Goal: Task Accomplishment & Management: Manage account settings

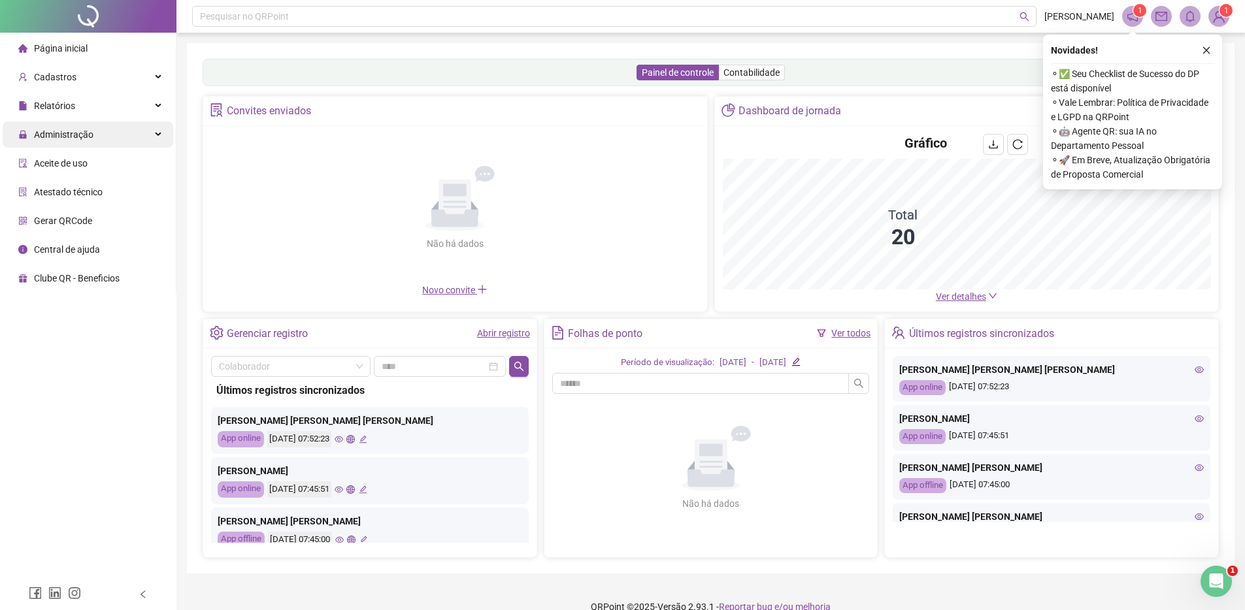
click at [127, 128] on div "Administração" at bounding box center [88, 135] width 171 height 26
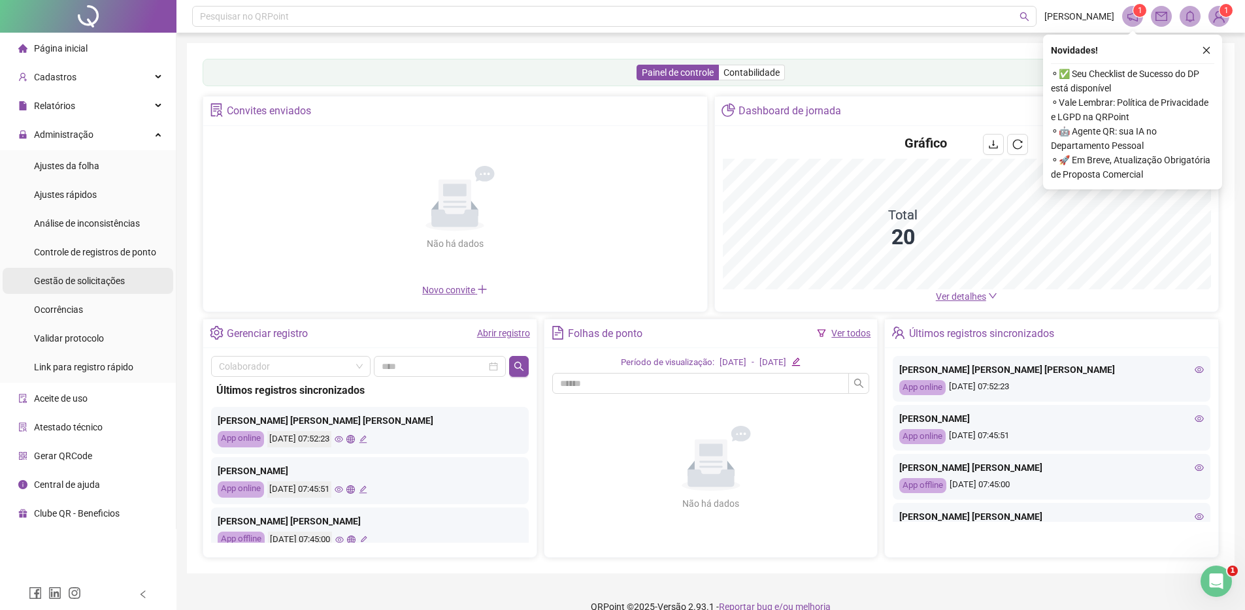
click at [101, 289] on div "Gestão de solicitações" at bounding box center [79, 281] width 91 height 26
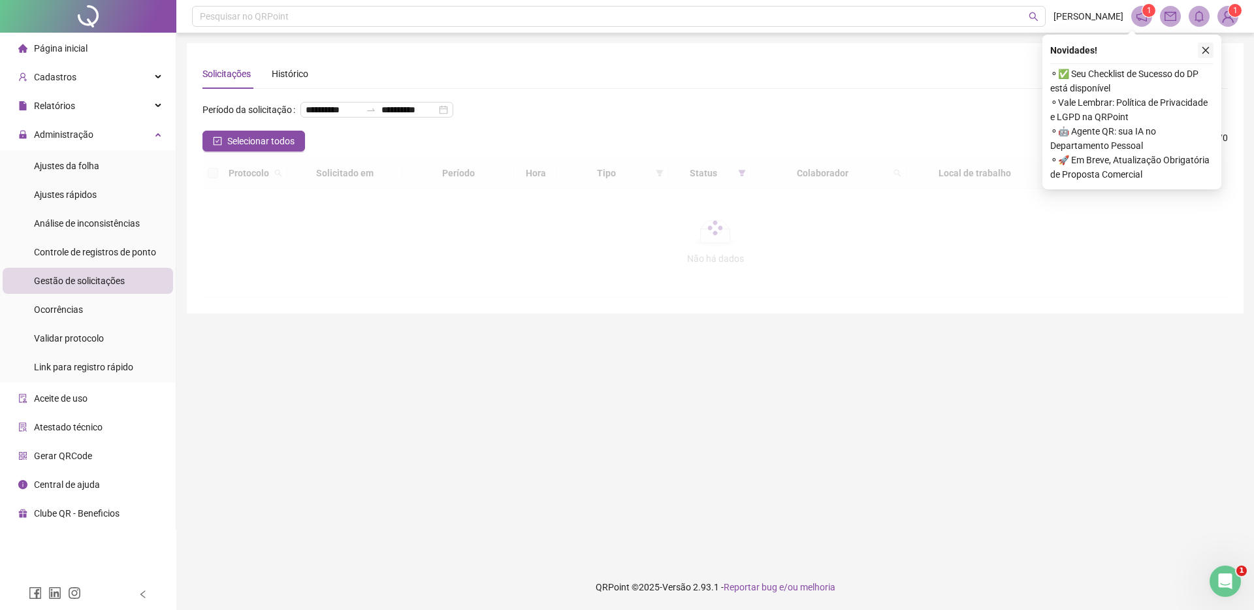
click at [1207, 54] on icon "close" at bounding box center [1205, 50] width 9 height 9
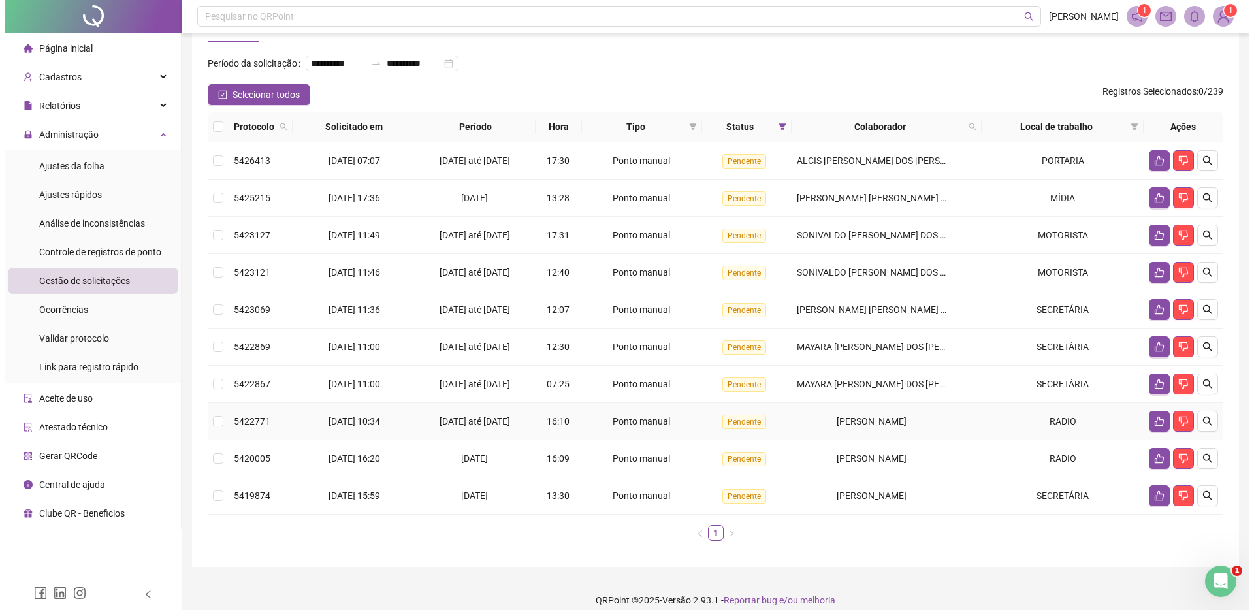
scroll to position [135, 0]
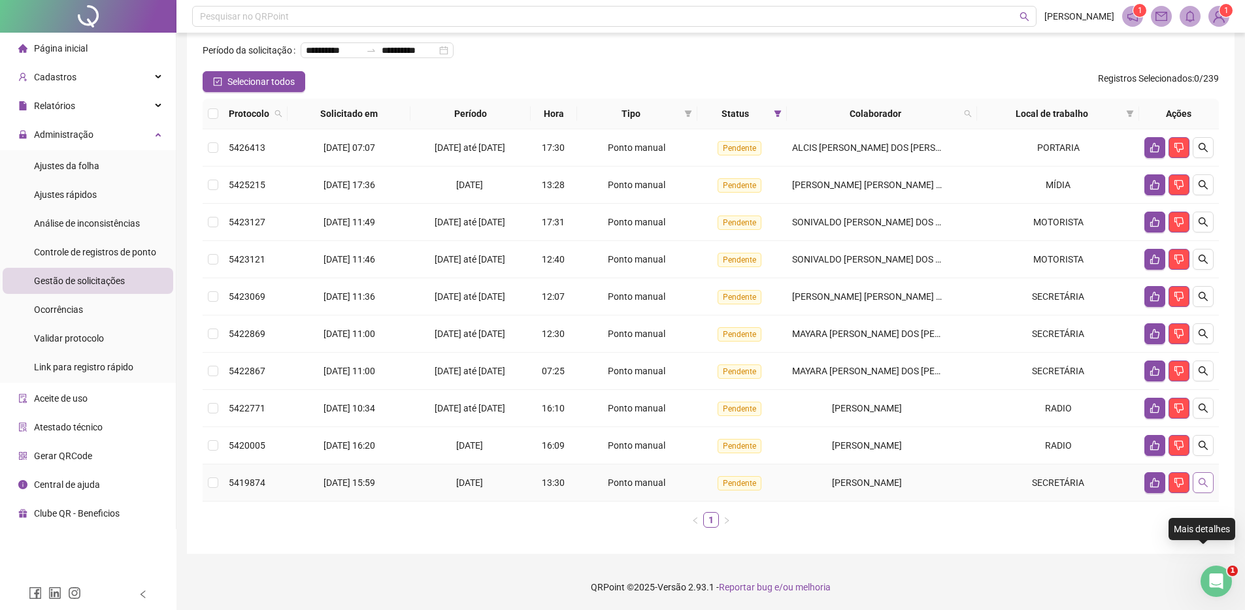
click at [1198, 482] on icon "search" at bounding box center [1203, 483] width 10 height 10
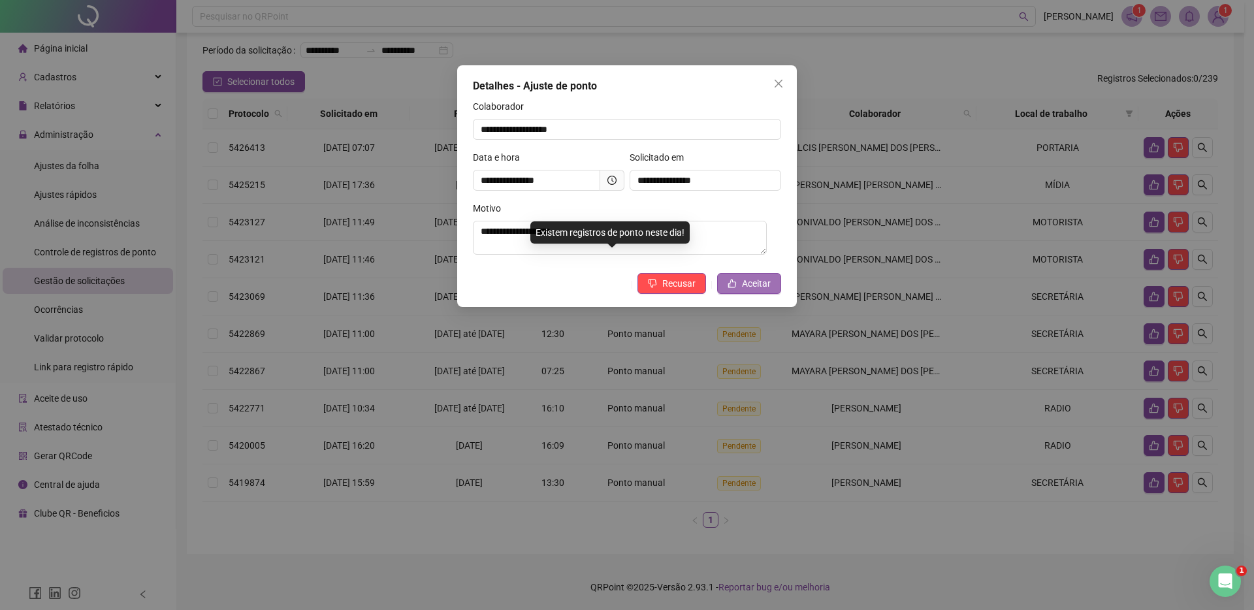
click at [748, 293] on button "Aceitar" at bounding box center [749, 283] width 64 height 21
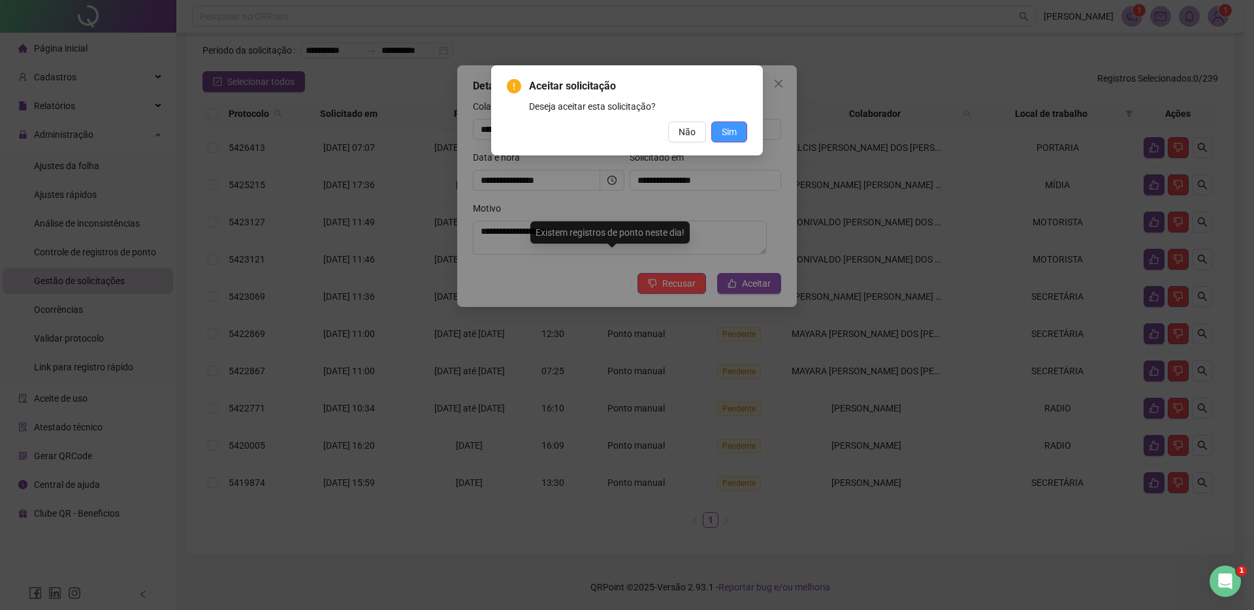
click at [726, 129] on span "Sim" at bounding box center [729, 132] width 15 height 14
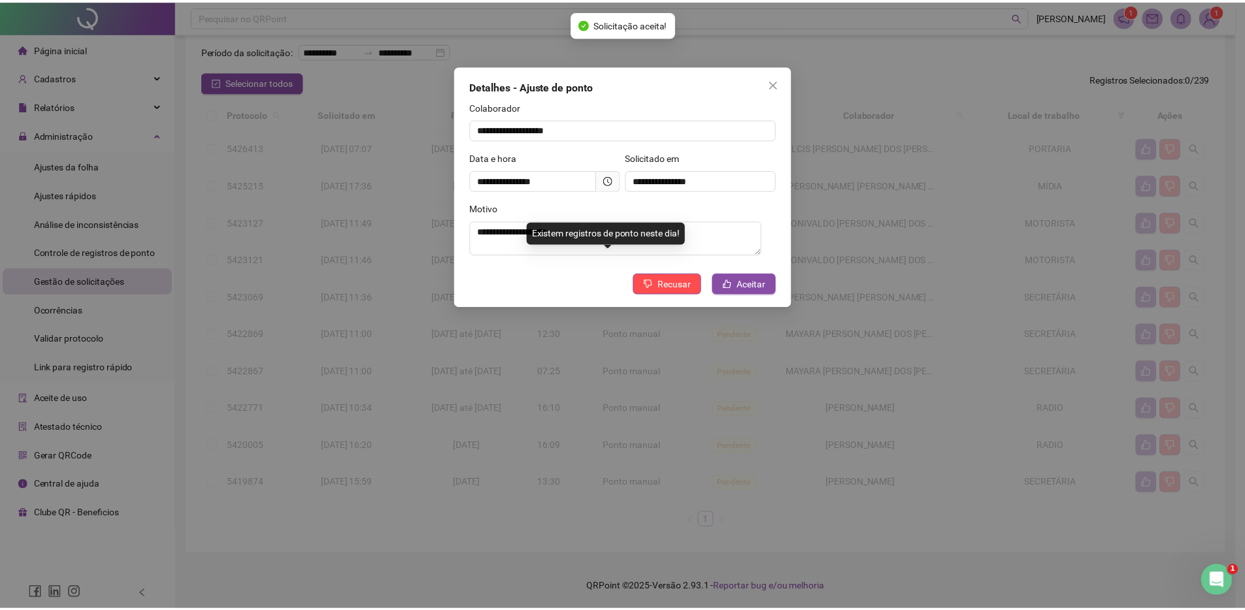
scroll to position [98, 0]
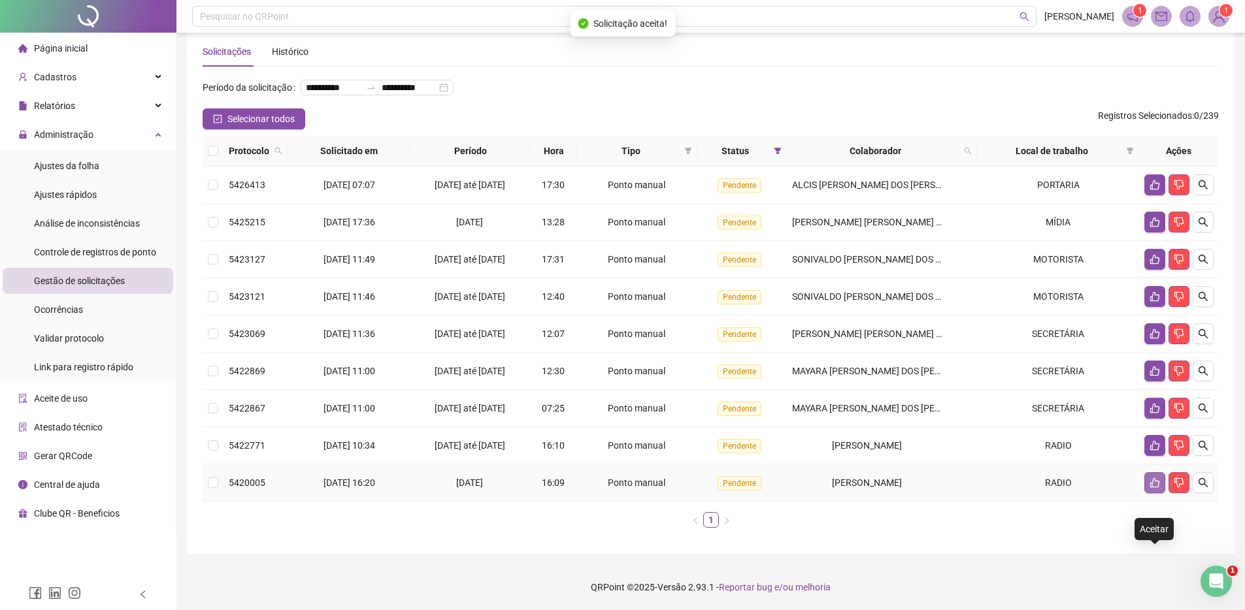
click at [1158, 482] on icon "like" at bounding box center [1154, 483] width 9 height 10
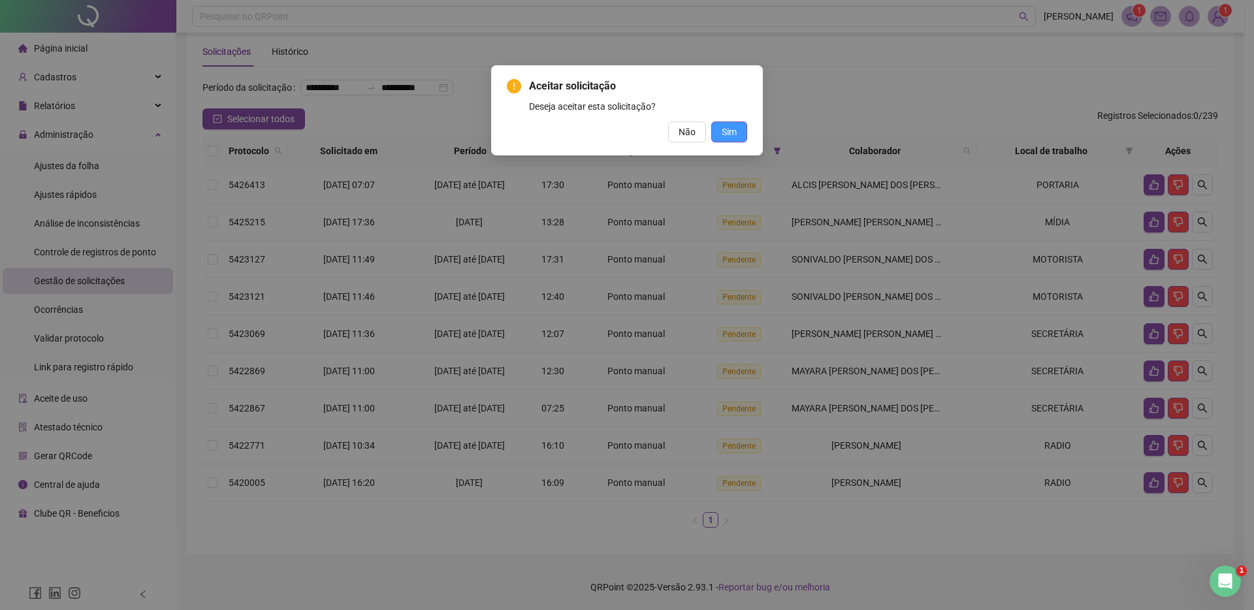
click at [734, 134] on span "Sim" at bounding box center [729, 132] width 15 height 14
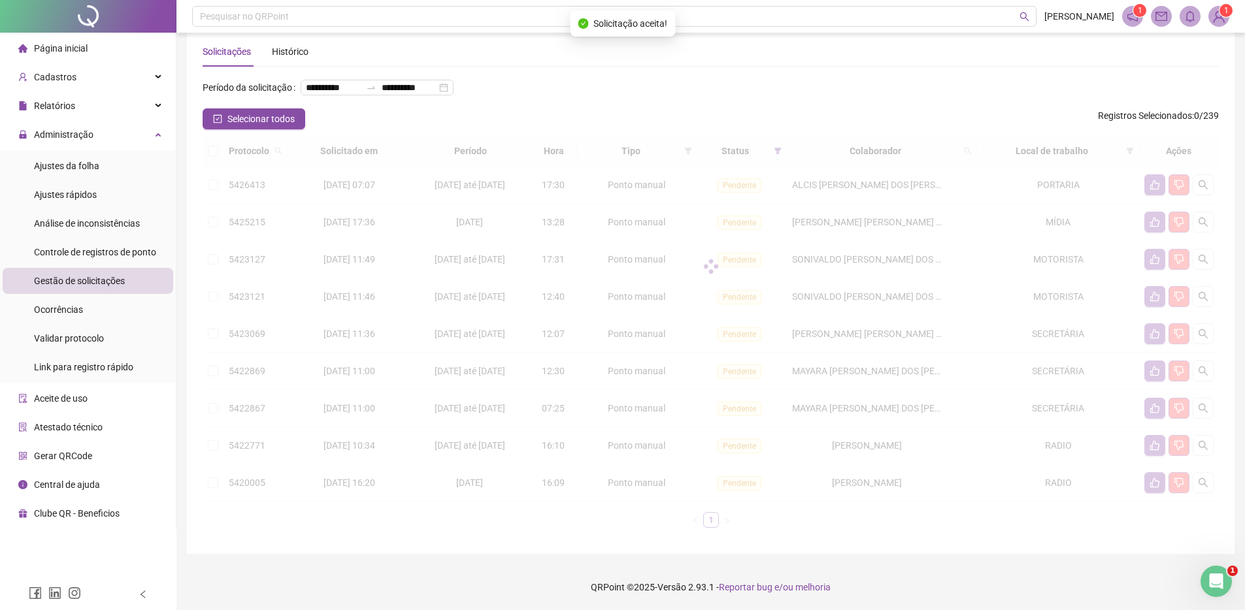
scroll to position [61, 0]
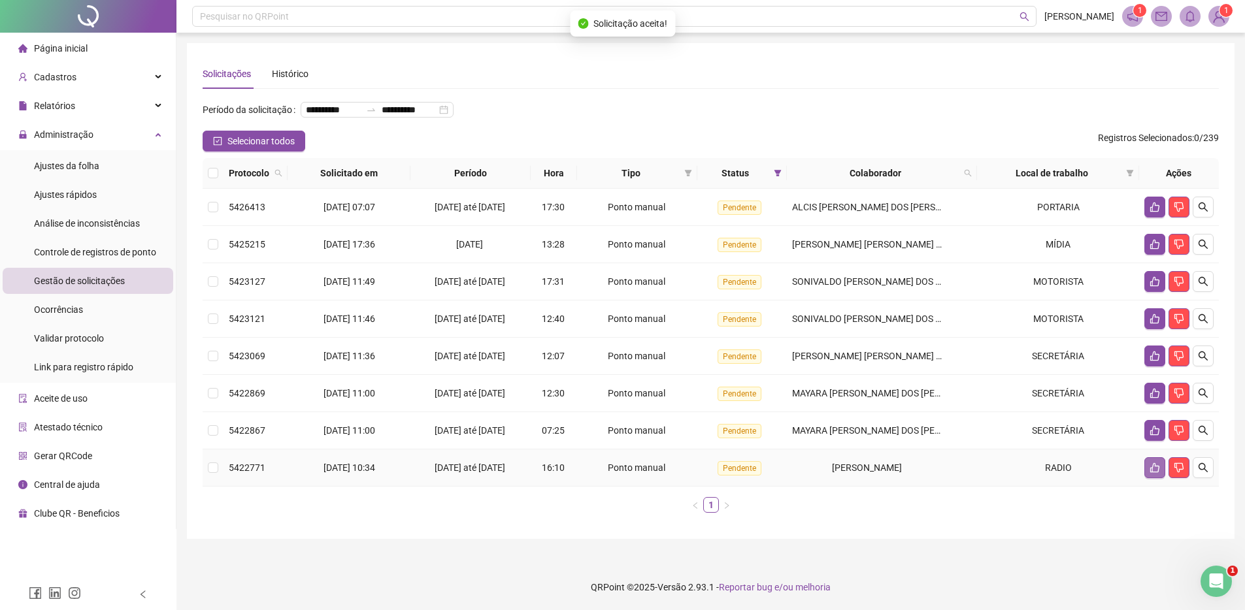
click at [1151, 473] on icon "like" at bounding box center [1154, 468] width 10 height 10
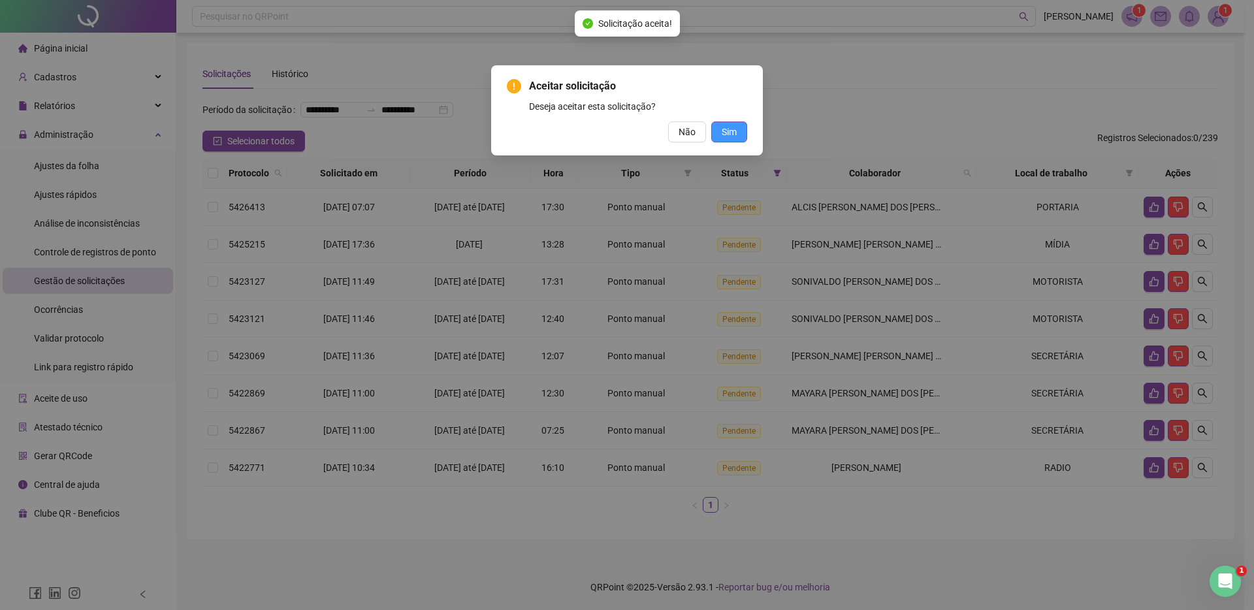
click at [726, 129] on span "Sim" at bounding box center [729, 132] width 15 height 14
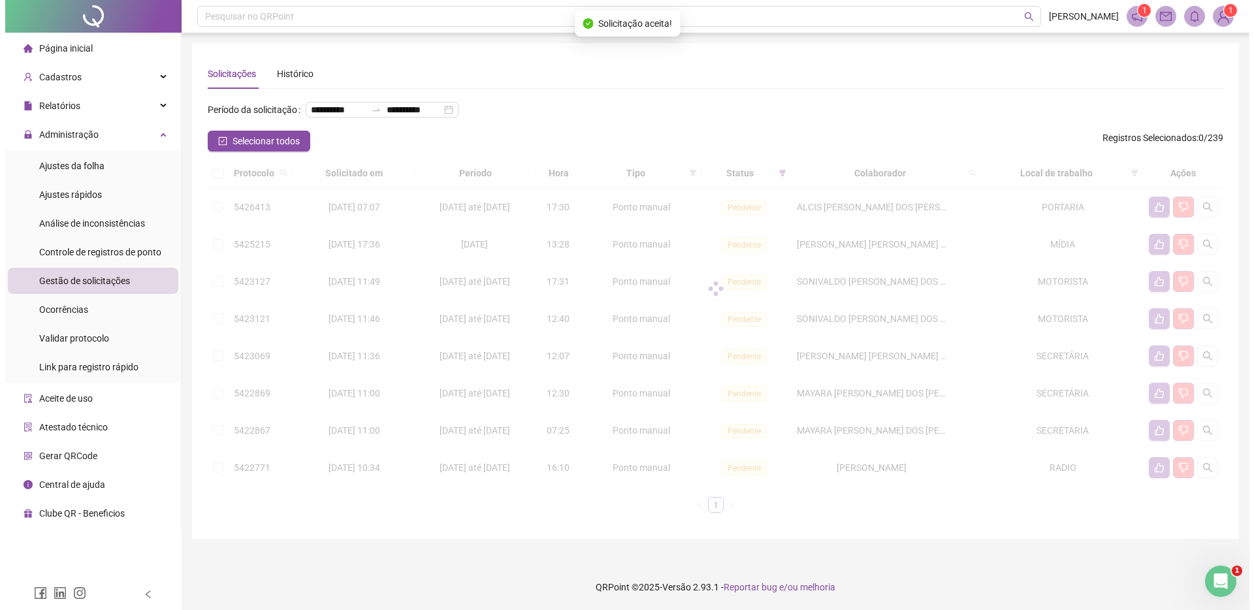
scroll to position [16, 0]
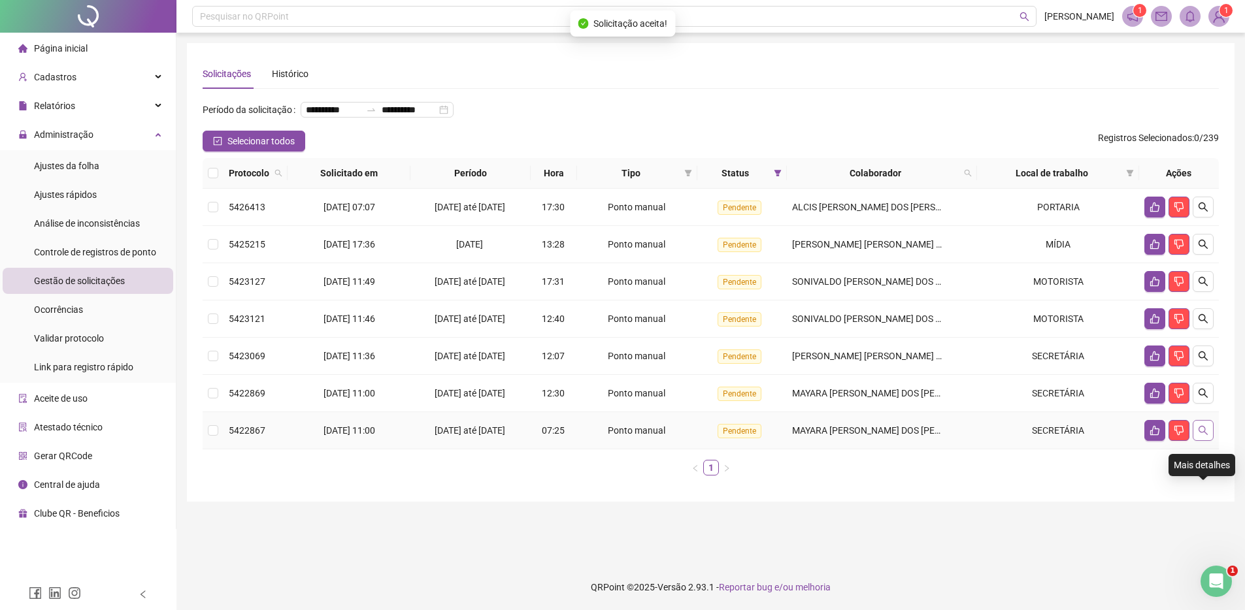
click at [1205, 436] on icon "search" at bounding box center [1203, 430] width 10 height 10
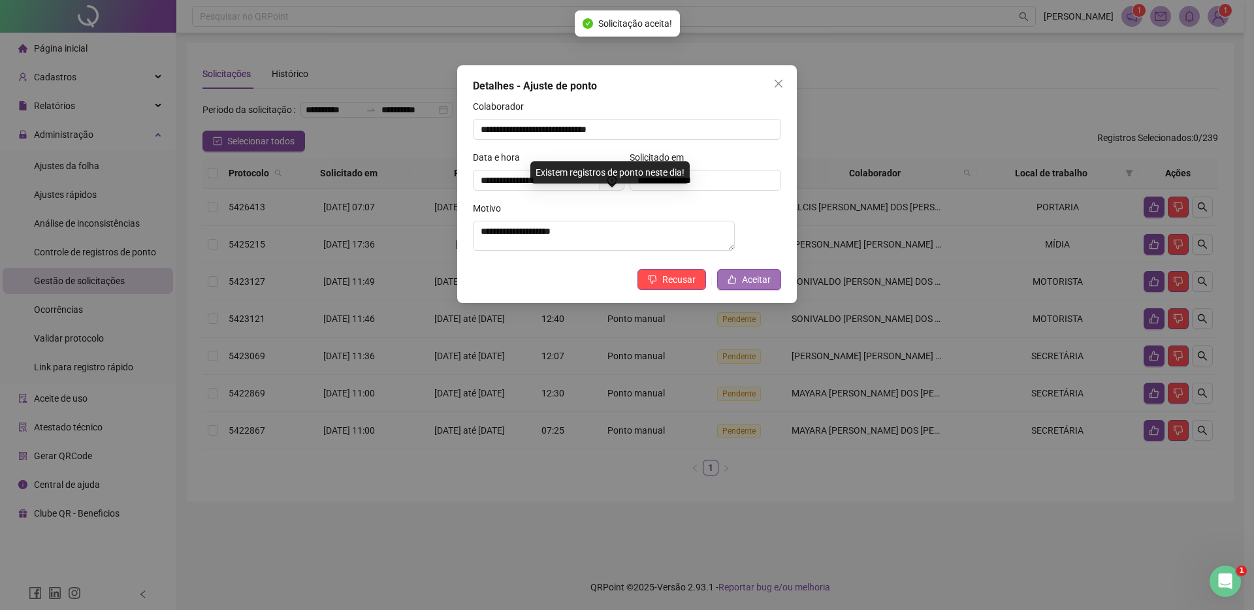
click at [737, 286] on button "Aceitar" at bounding box center [749, 279] width 64 height 21
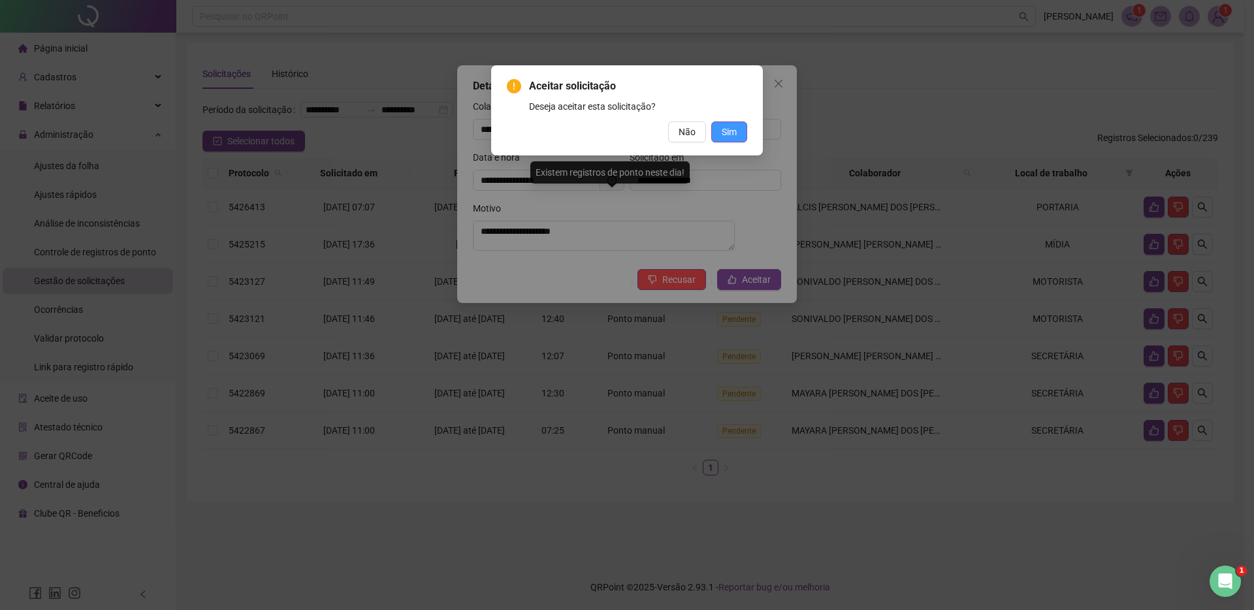
click at [723, 135] on span "Sim" at bounding box center [729, 132] width 15 height 14
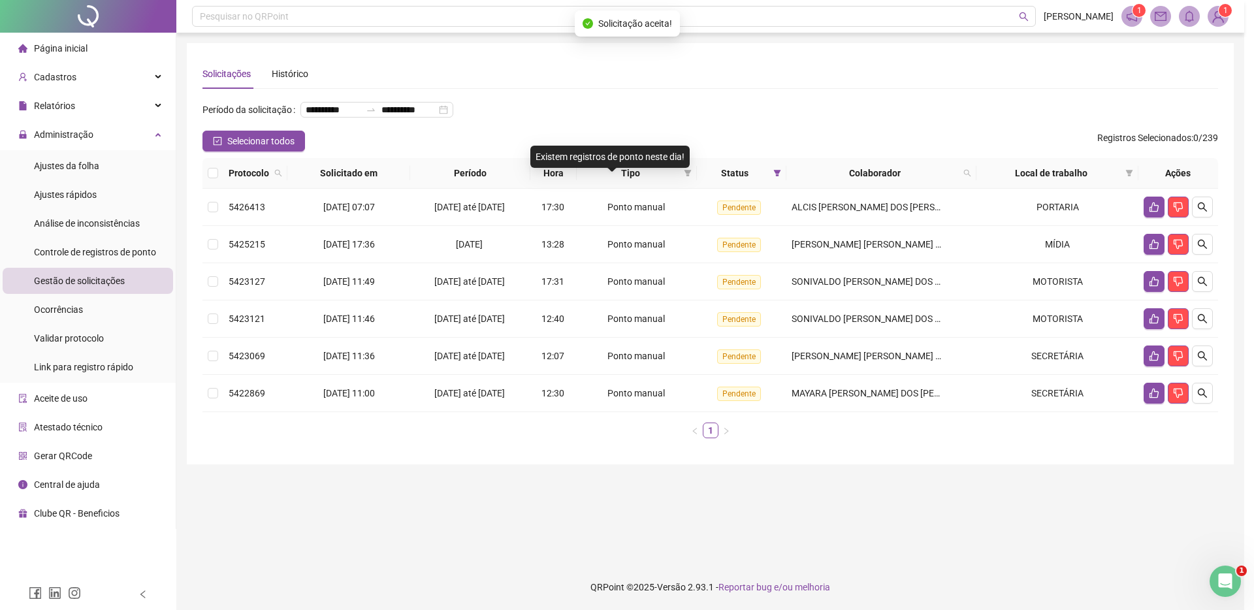
scroll to position [0, 0]
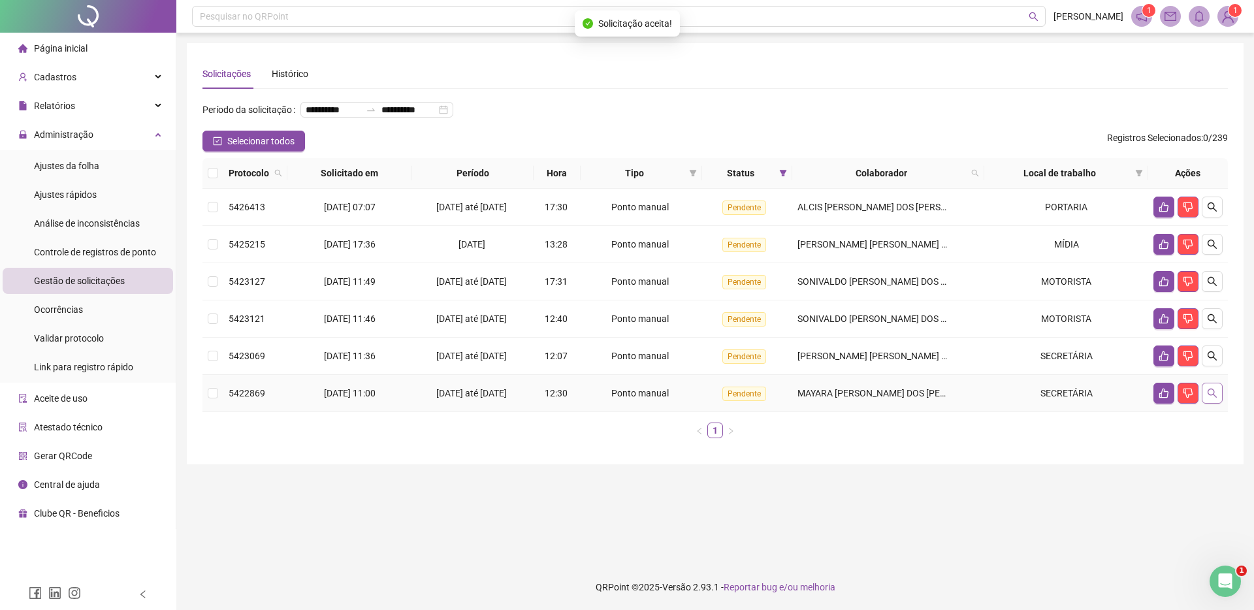
click at [1207, 404] on button "button" at bounding box center [1212, 393] width 21 height 21
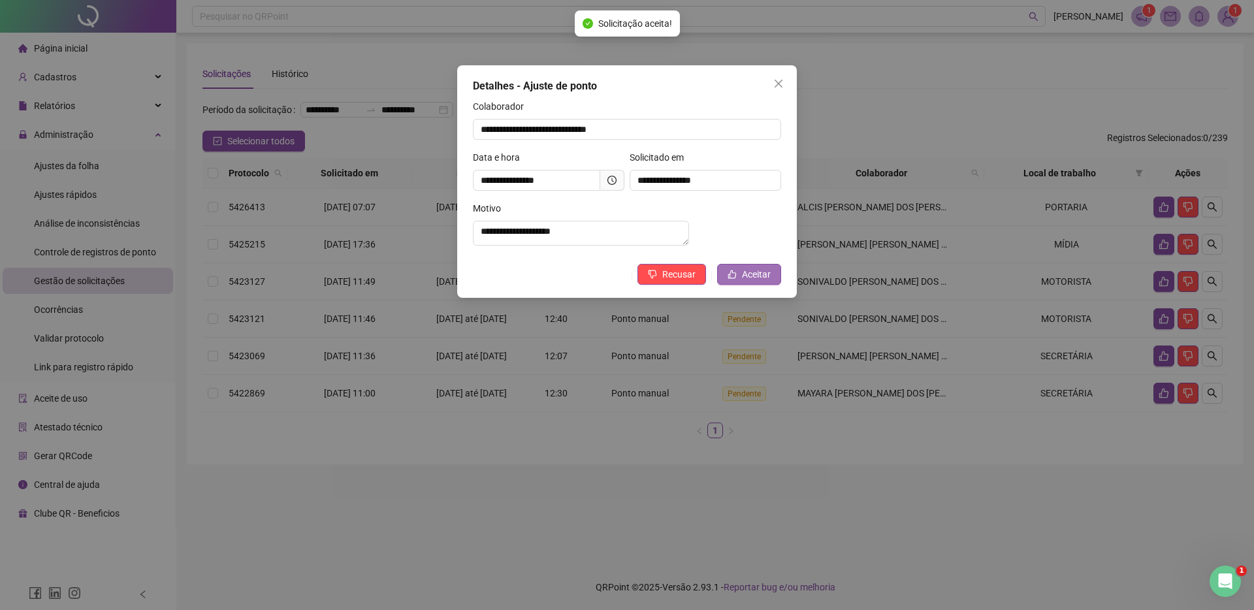
click at [746, 282] on span "Aceitar" at bounding box center [756, 274] width 29 height 14
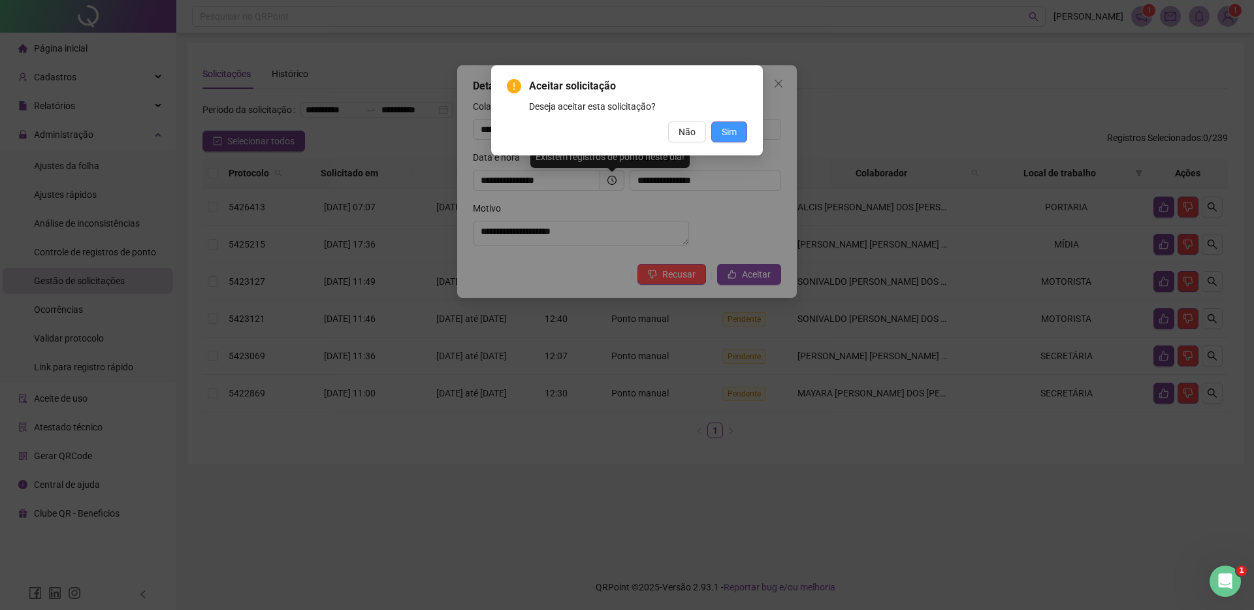
click at [722, 130] on span "Sim" at bounding box center [729, 132] width 15 height 14
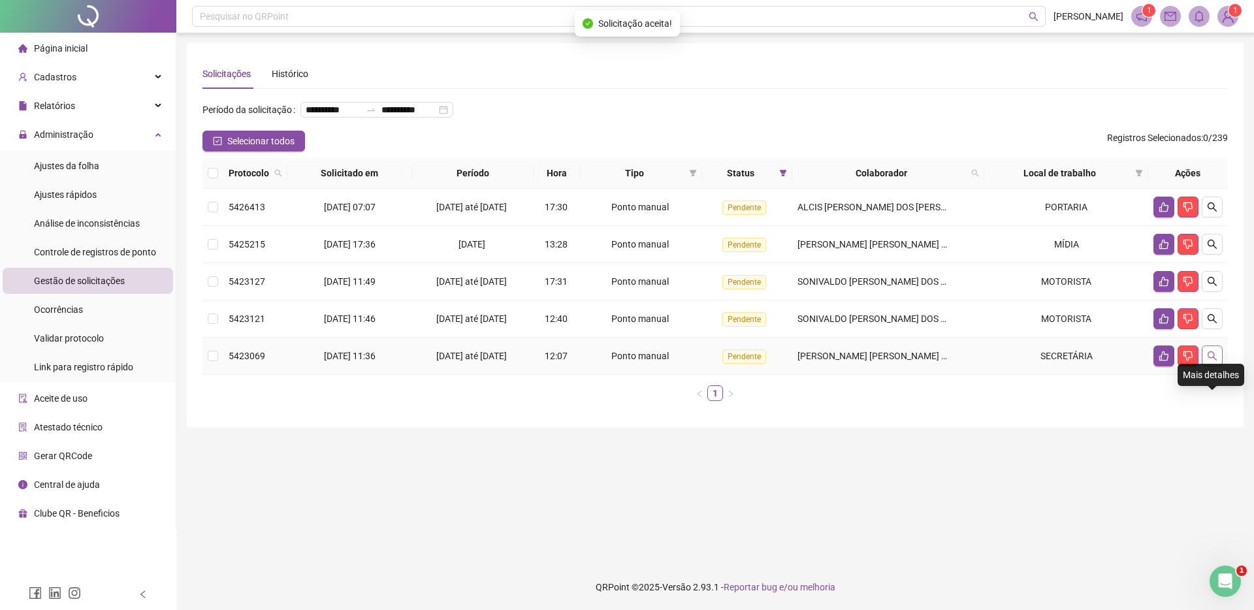
click at [1211, 361] on icon "search" at bounding box center [1212, 356] width 10 height 10
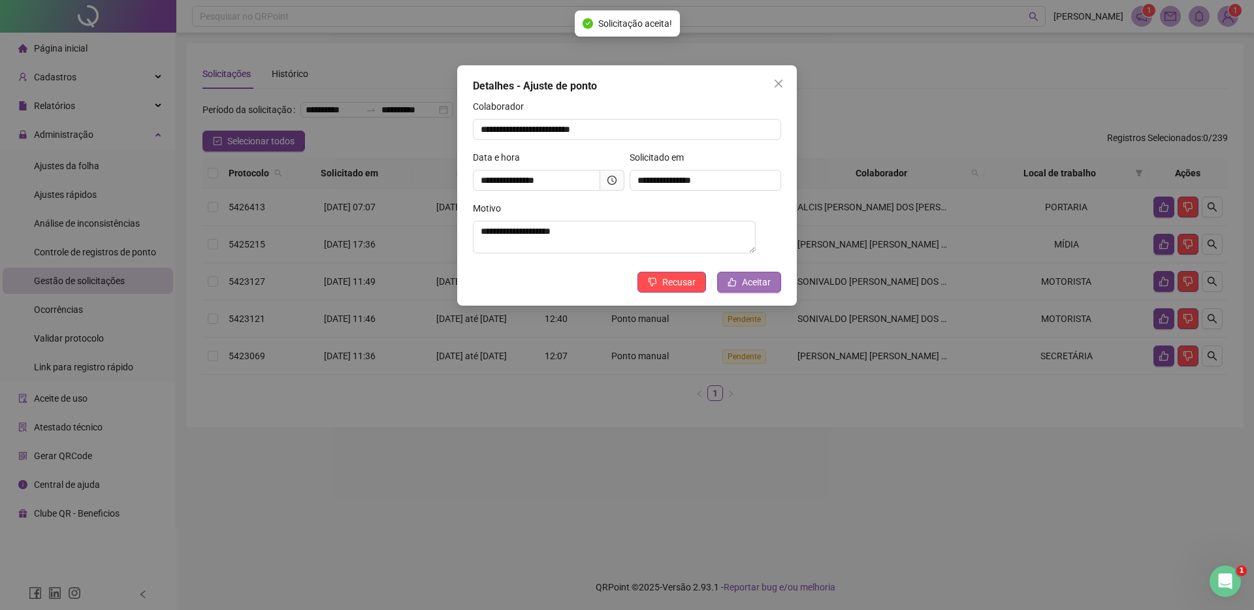
click at [747, 277] on span "Aceitar" at bounding box center [756, 282] width 29 height 14
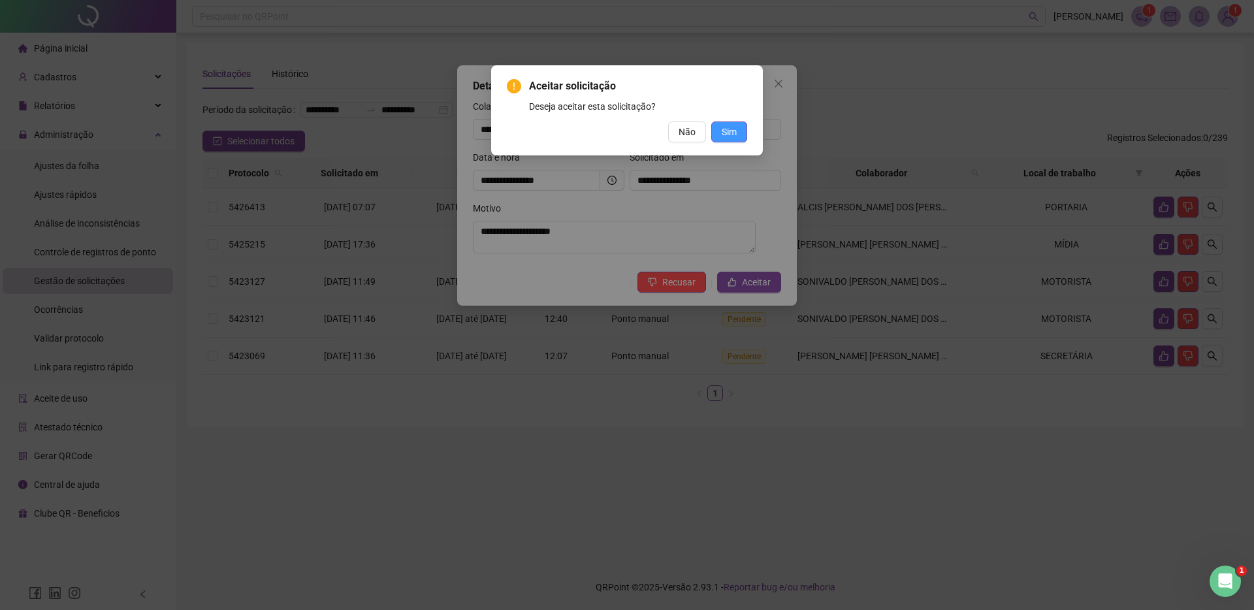
click at [734, 134] on span "Sim" at bounding box center [729, 132] width 15 height 14
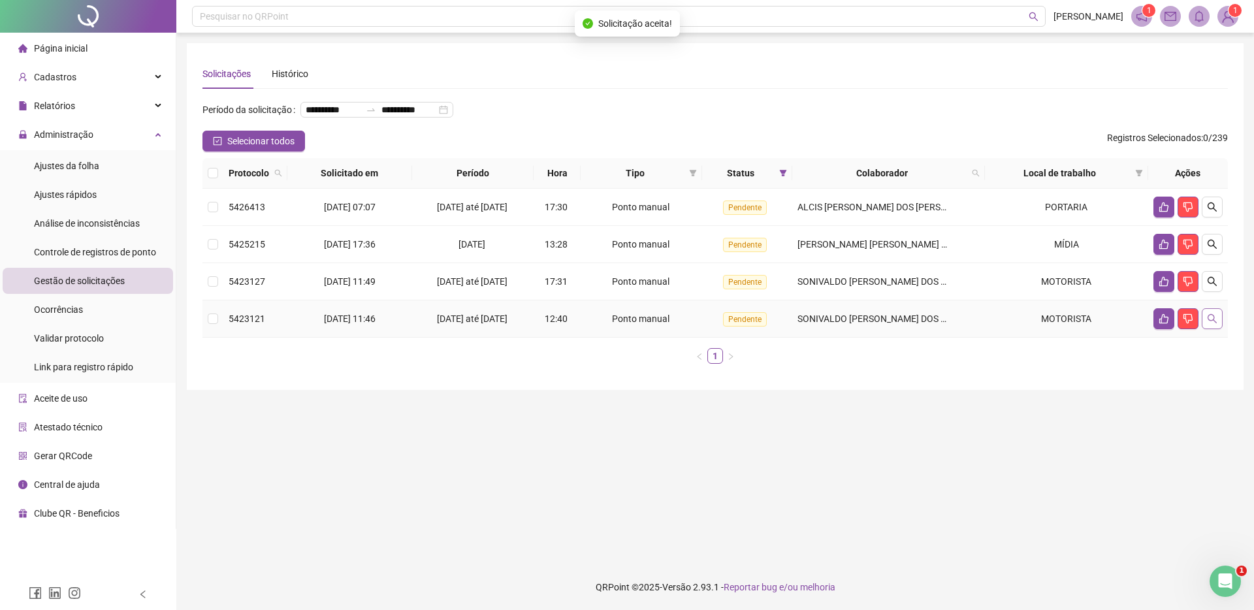
click at [1215, 324] on icon "search" at bounding box center [1212, 319] width 10 height 10
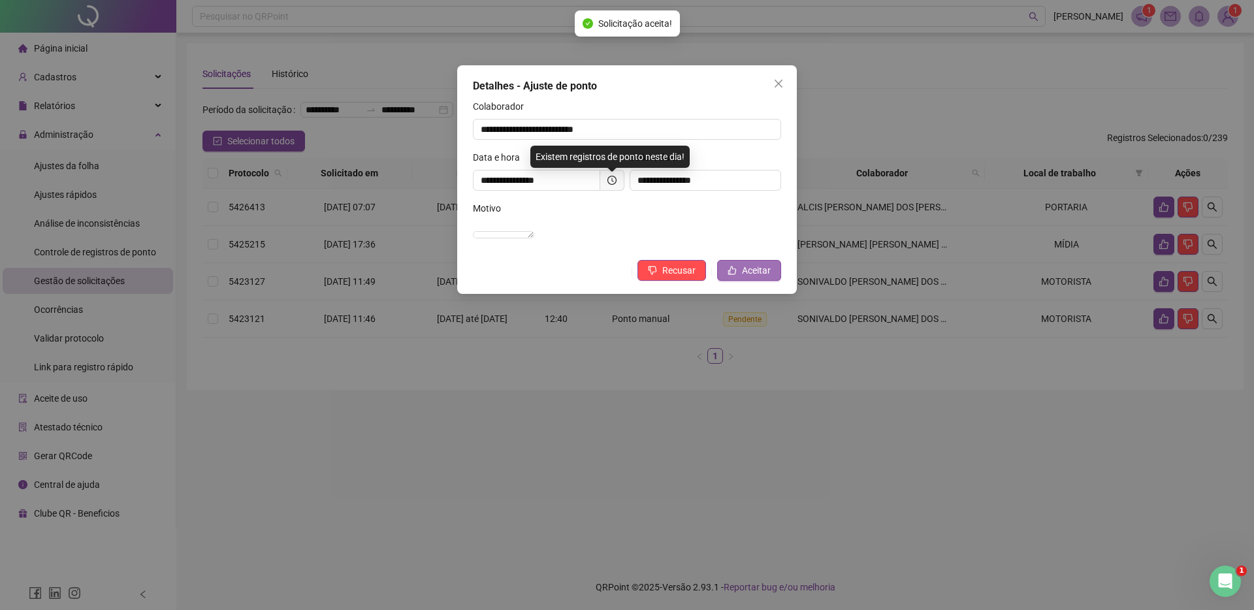
click at [747, 278] on span "Aceitar" at bounding box center [756, 270] width 29 height 14
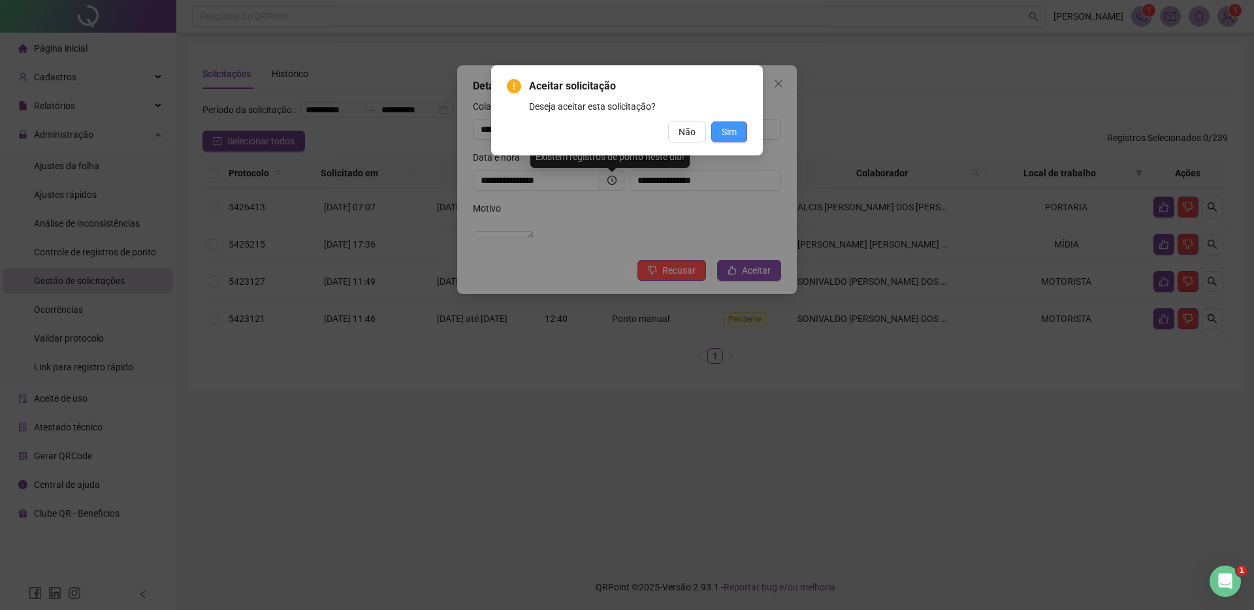
click at [725, 129] on span "Sim" at bounding box center [729, 132] width 15 height 14
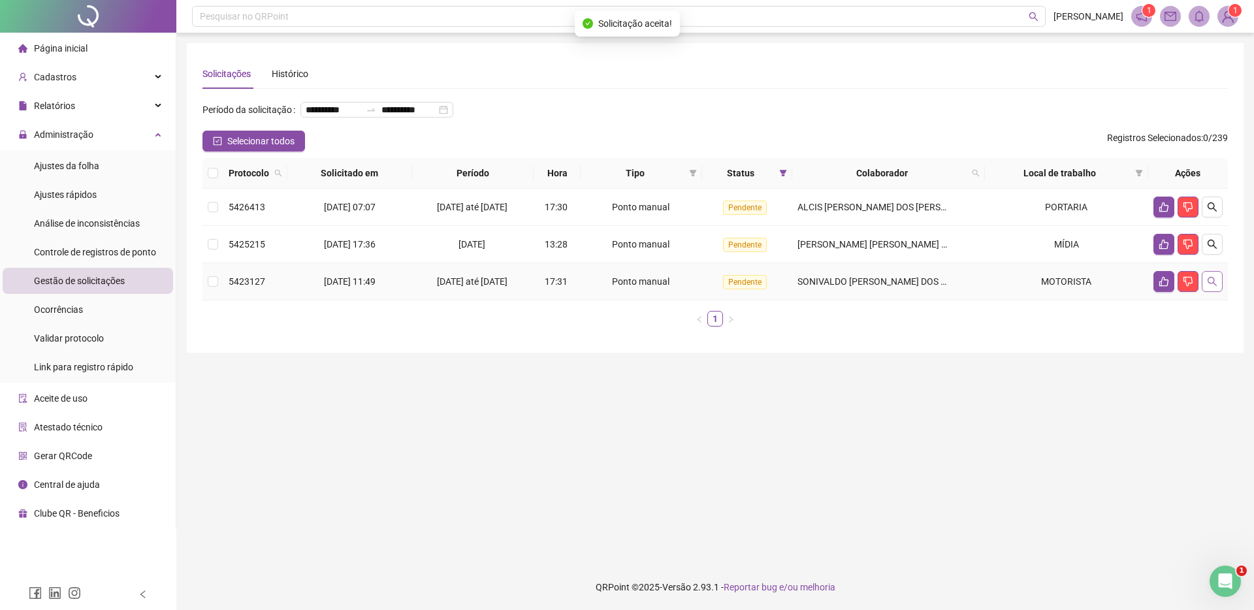
click at [1215, 287] on icon "search" at bounding box center [1212, 281] width 10 height 10
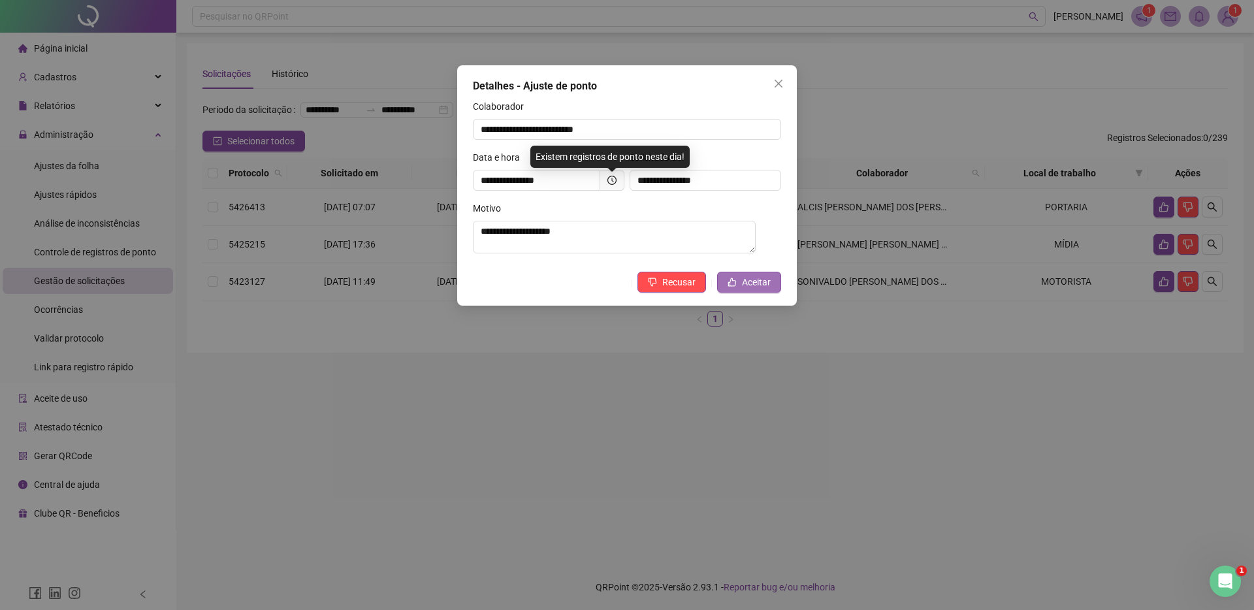
click at [744, 289] on span "Aceitar" at bounding box center [756, 282] width 29 height 14
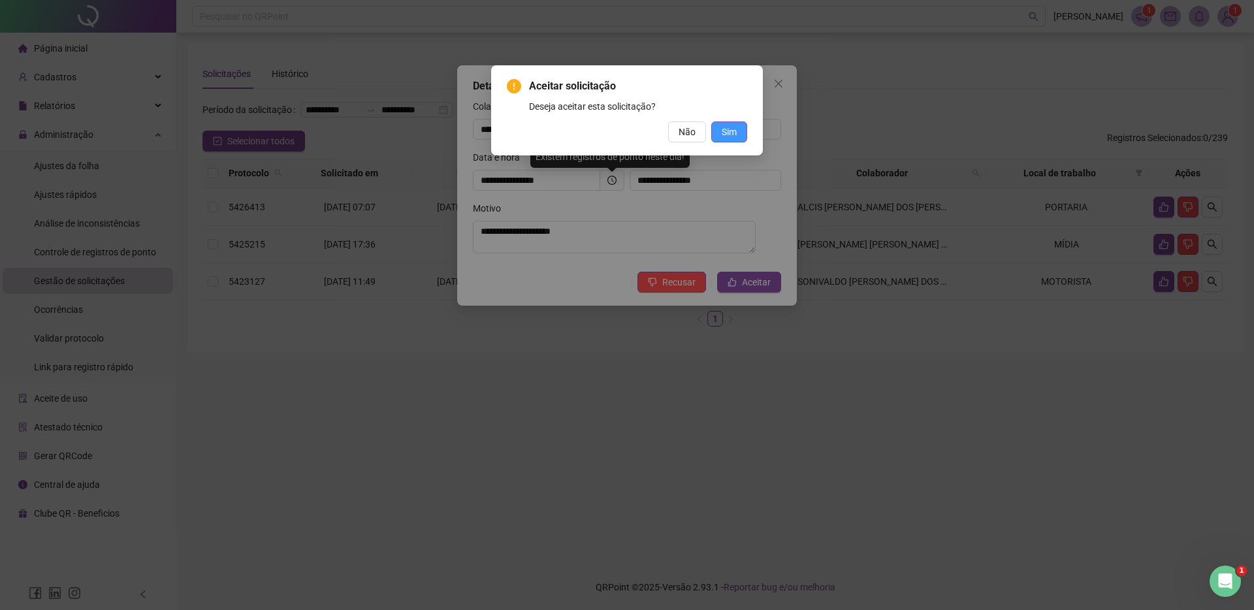
click at [738, 133] on button "Sim" at bounding box center [729, 132] width 36 height 21
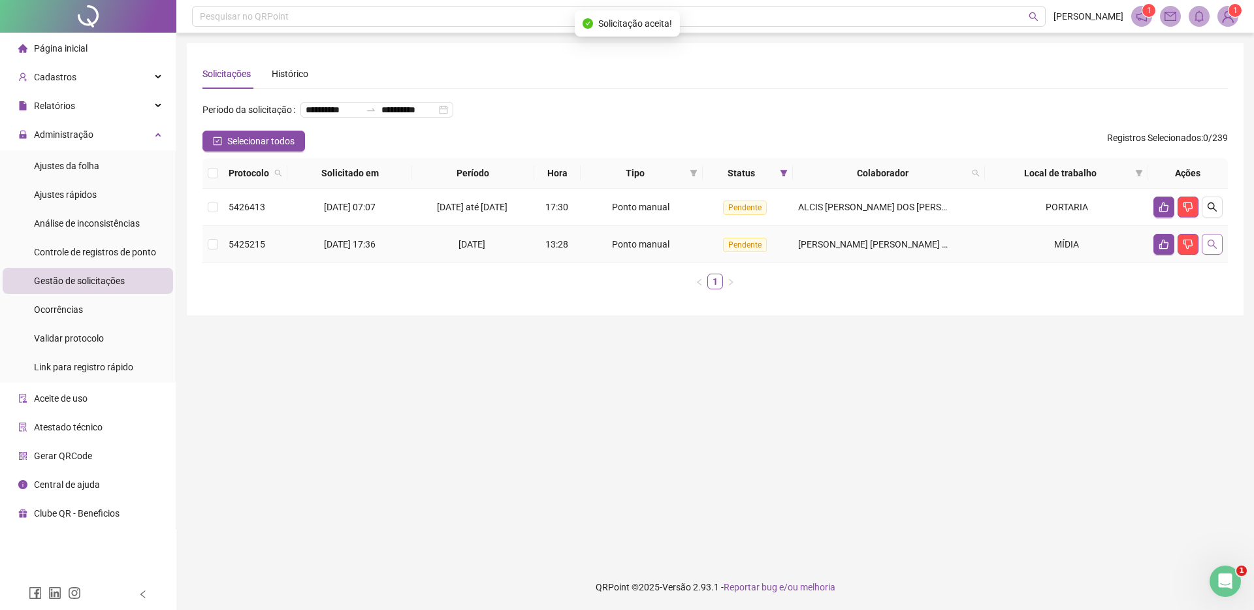
click at [1212, 250] on icon "search" at bounding box center [1212, 244] width 10 height 10
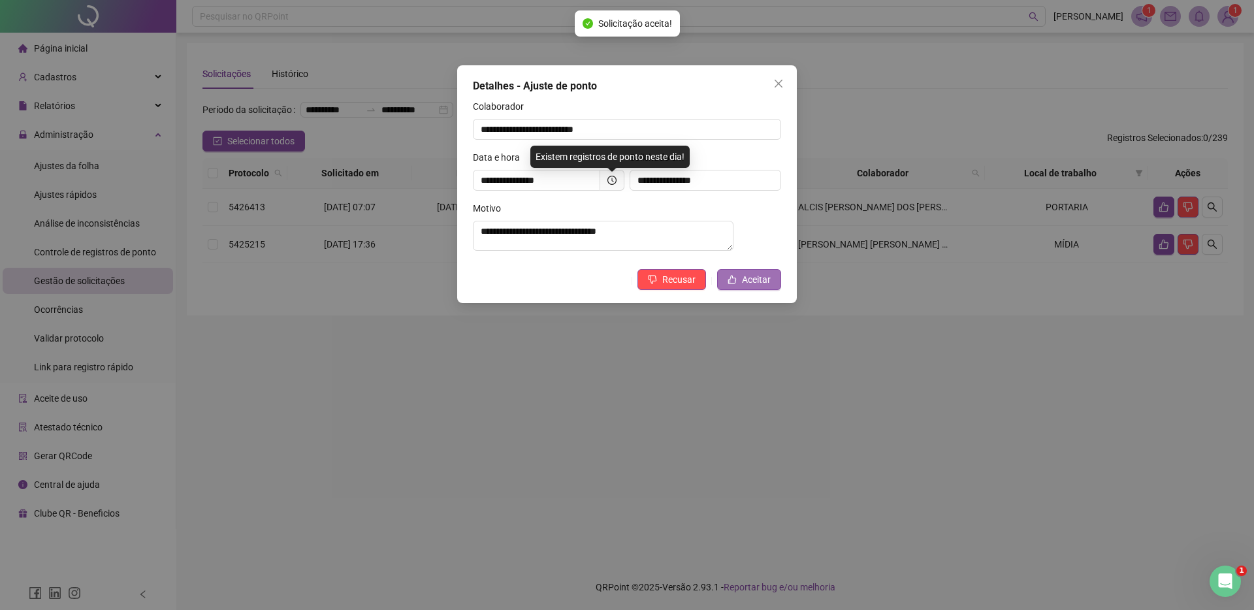
click at [752, 287] on span "Aceitar" at bounding box center [756, 279] width 29 height 14
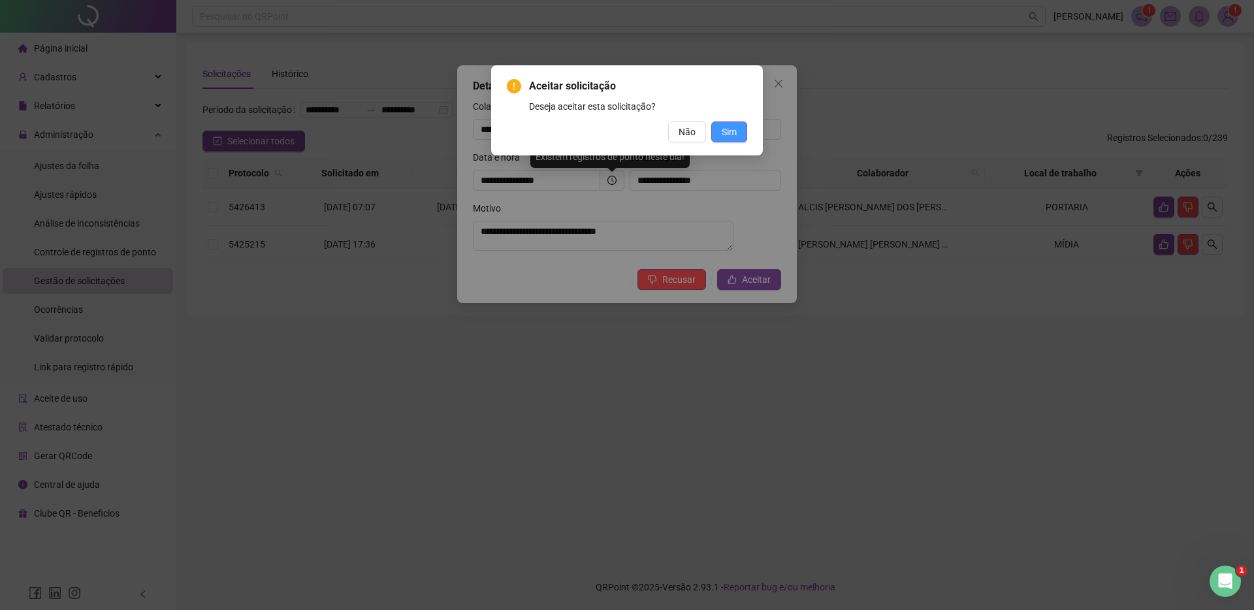
click at [723, 126] on span "Sim" at bounding box center [729, 132] width 15 height 14
click at [725, 126] on span "Sim" at bounding box center [729, 132] width 15 height 14
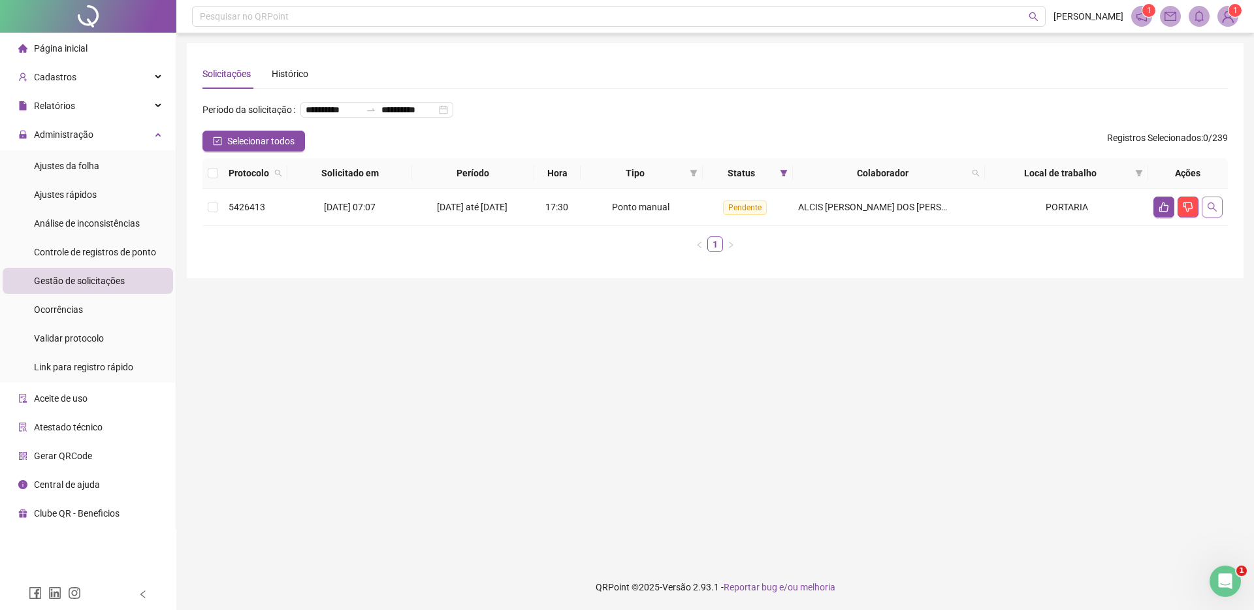
click at [1213, 212] on icon "search" at bounding box center [1212, 207] width 10 height 10
click at [1214, 236] on div "**********" at bounding box center [627, 305] width 1254 height 610
click at [1216, 212] on icon "search" at bounding box center [1212, 207] width 10 height 10
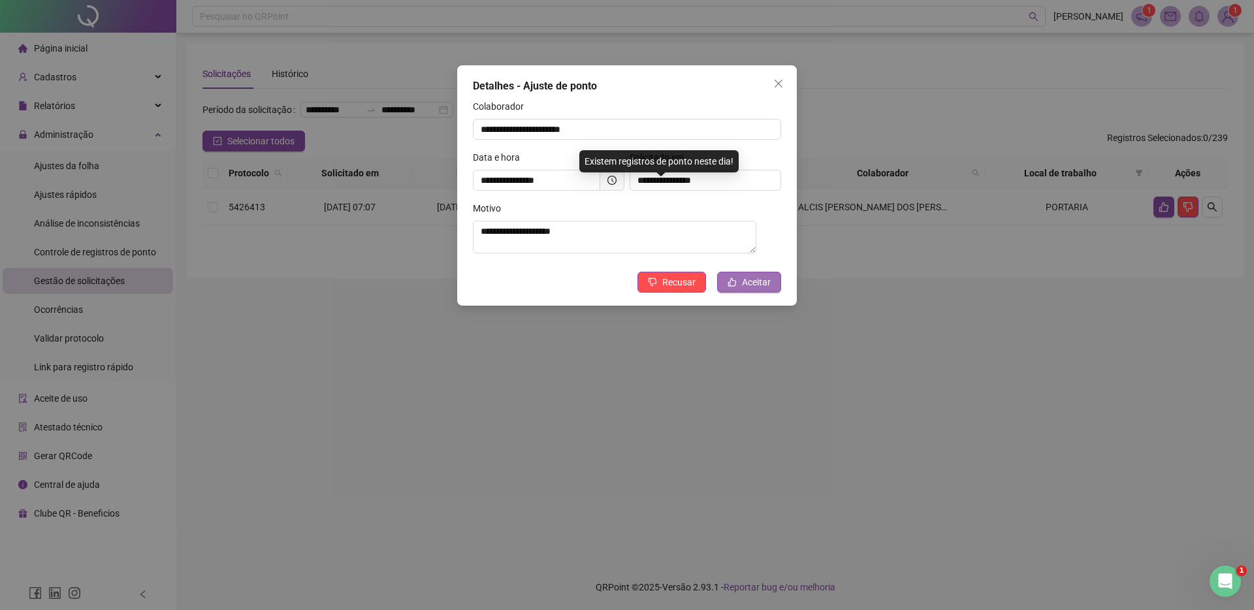
click at [753, 287] on span "Aceitar" at bounding box center [756, 282] width 29 height 14
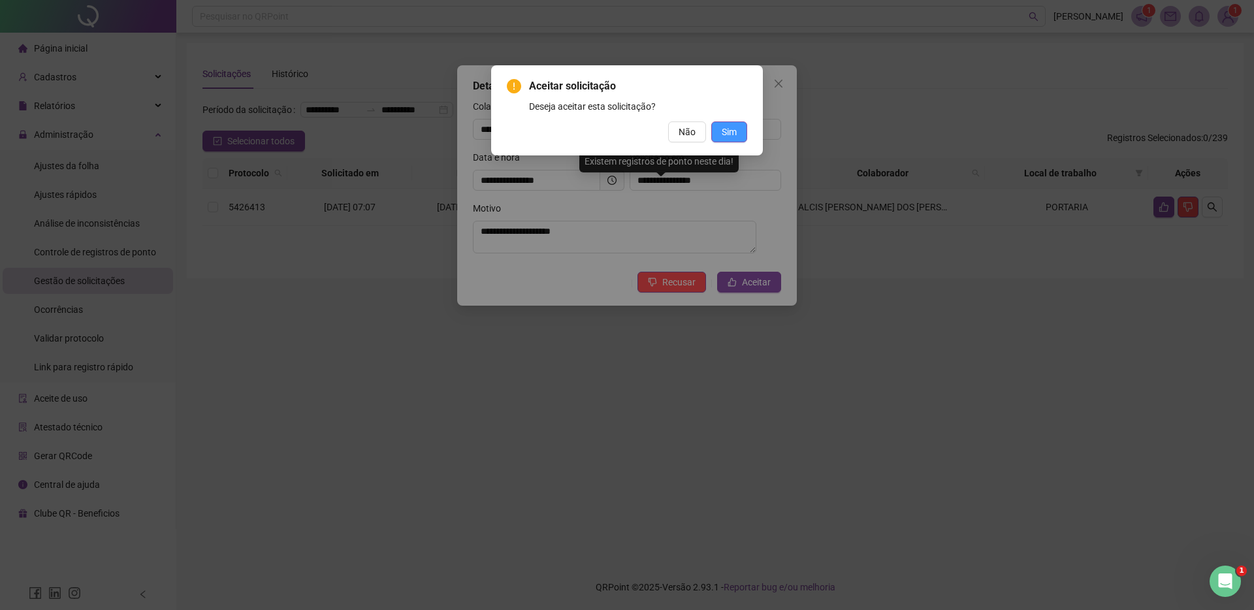
click at [731, 132] on span "Sim" at bounding box center [729, 132] width 15 height 14
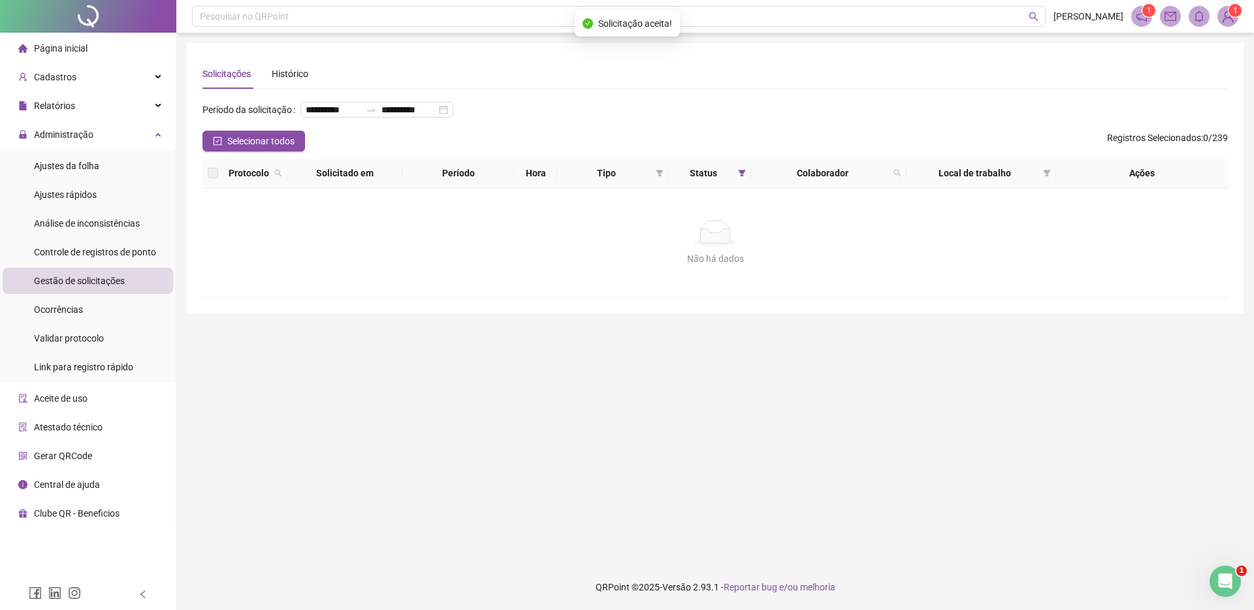
click at [938, 114] on div "**********" at bounding box center [716, 114] width 1026 height 31
